Goal: Transaction & Acquisition: Purchase product/service

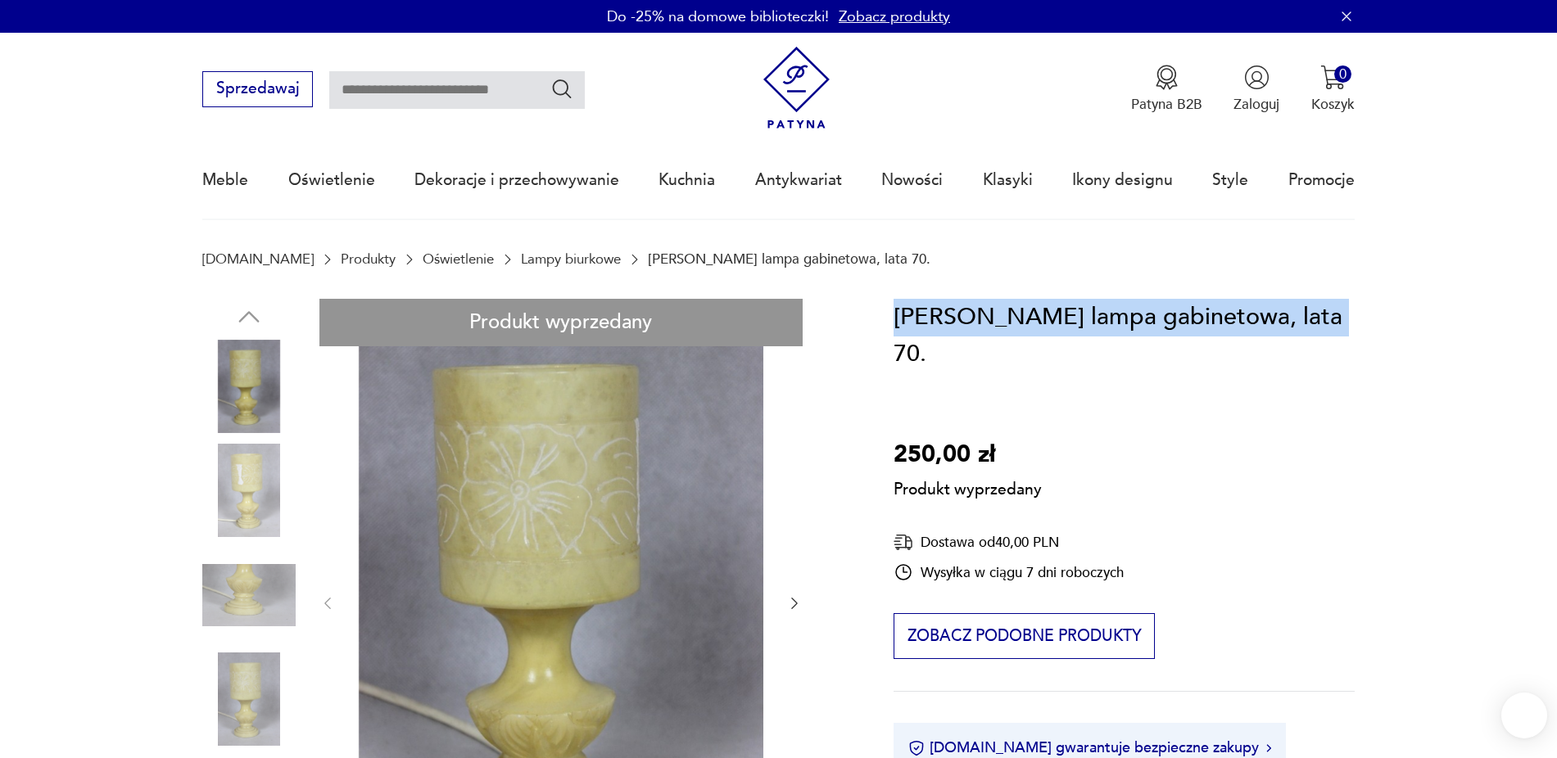
drag, startPoint x: 0, startPoint y: 0, endPoint x: 871, endPoint y: 305, distance: 922.6
copy h1 "[PERSON_NAME] lampa gabinetowa, lata 70"
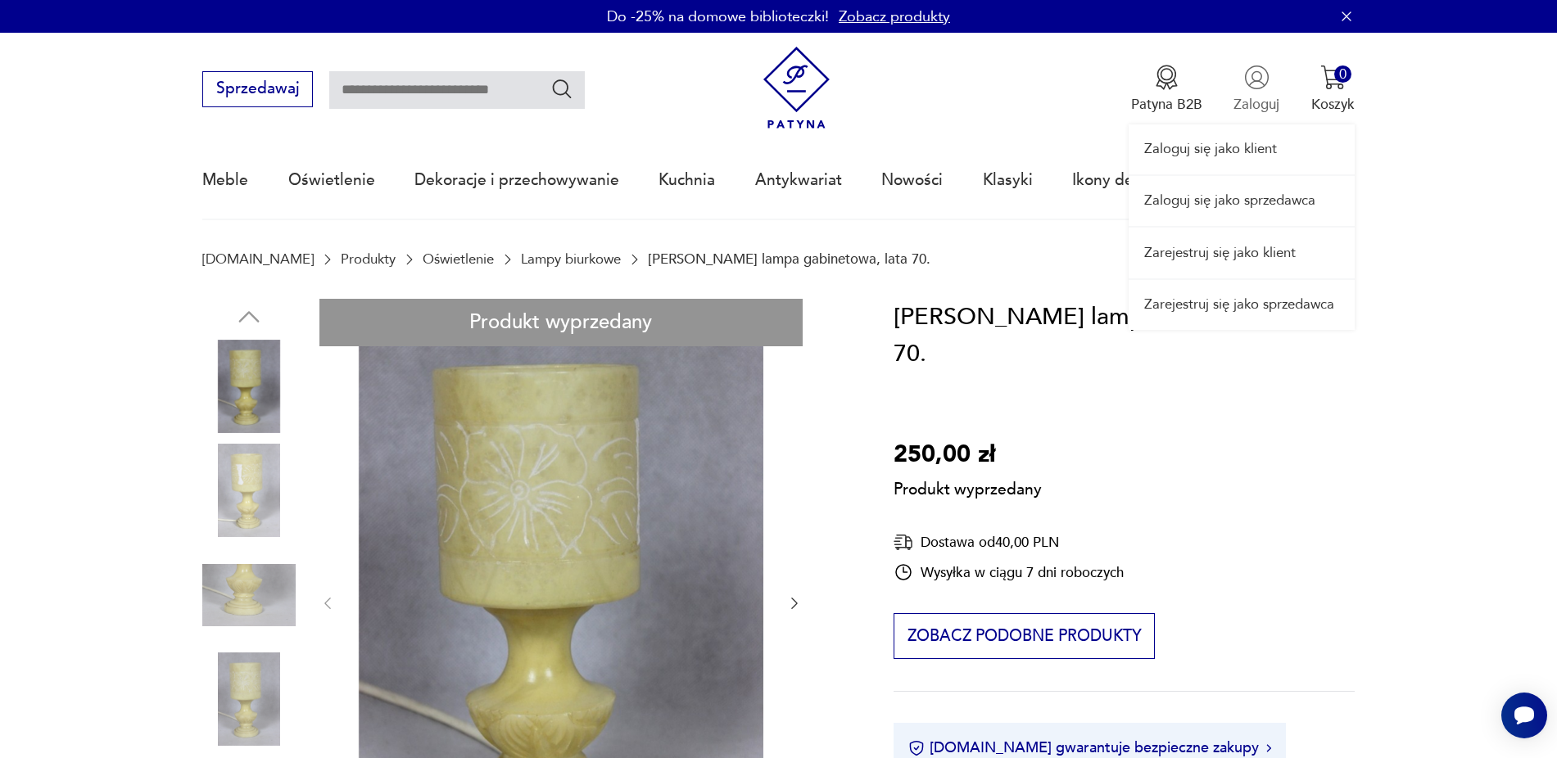
click at [1275, 109] on div "Zaloguj się jako klient Zaloguj się jako sprzedawca Zarejestruj się jako klient…" at bounding box center [1242, 181] width 226 height 297
click at [1237, 204] on link "Zaloguj się jako sprzedawca" at bounding box center [1242, 201] width 226 height 50
